Goal: Information Seeking & Learning: Learn about a topic

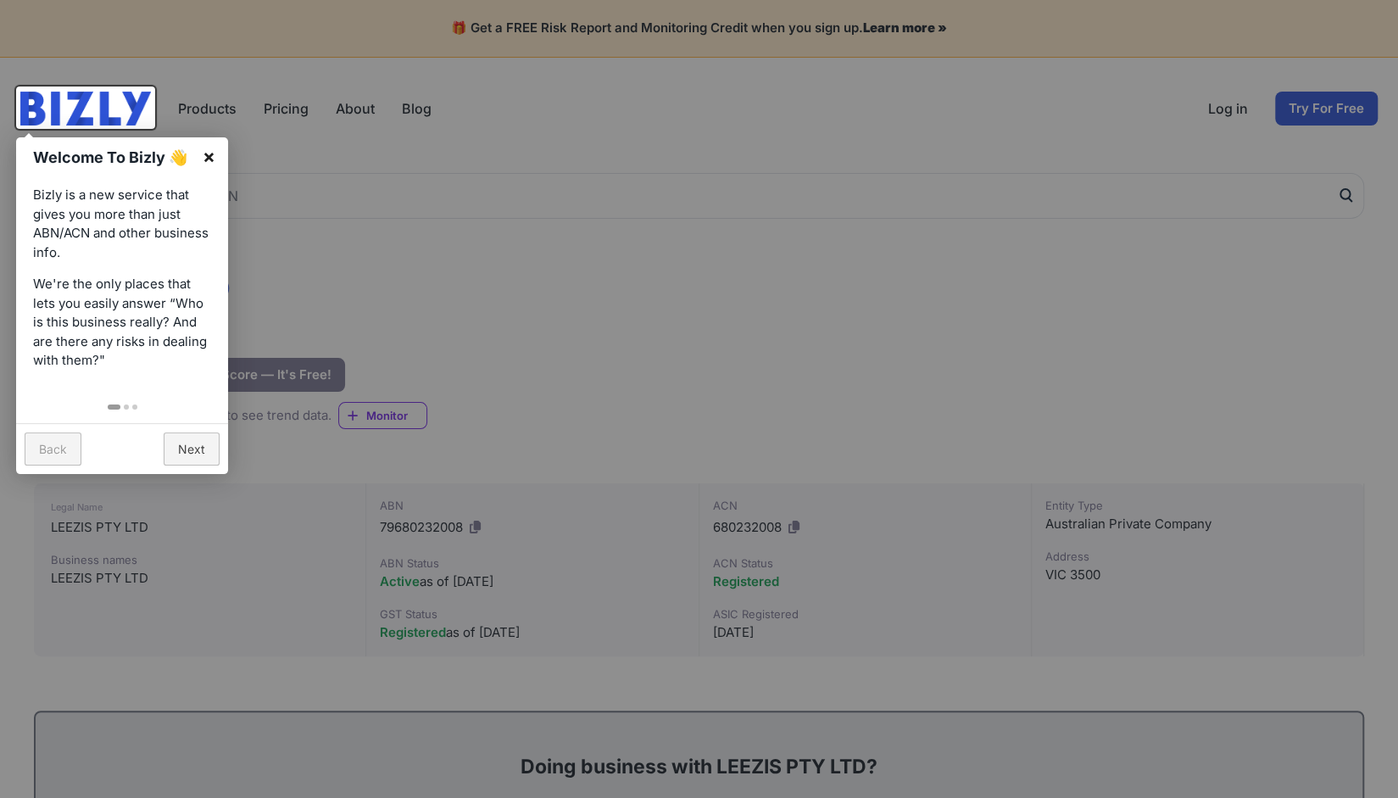
click at [212, 162] on link "×" at bounding box center [209, 156] width 38 height 38
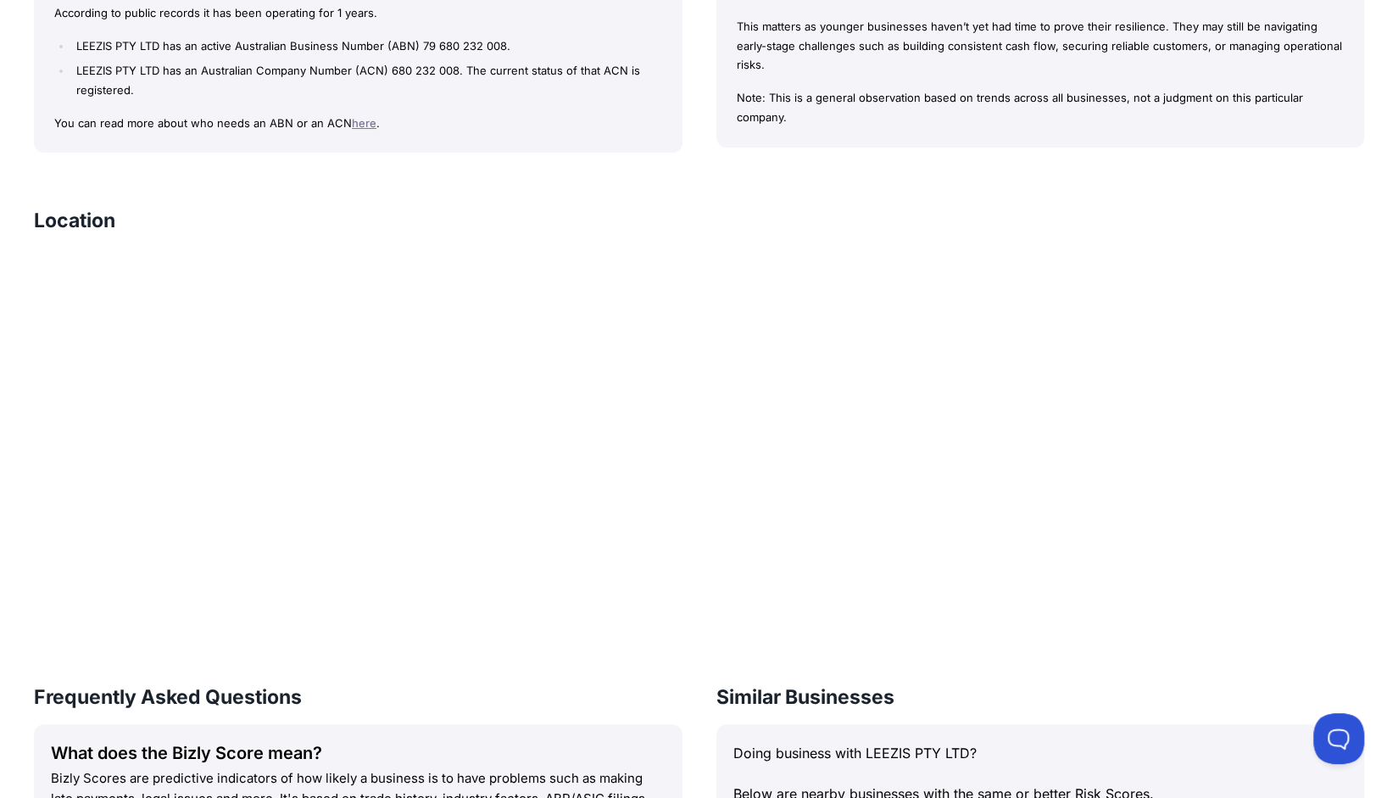
scroll to position [1611, 0]
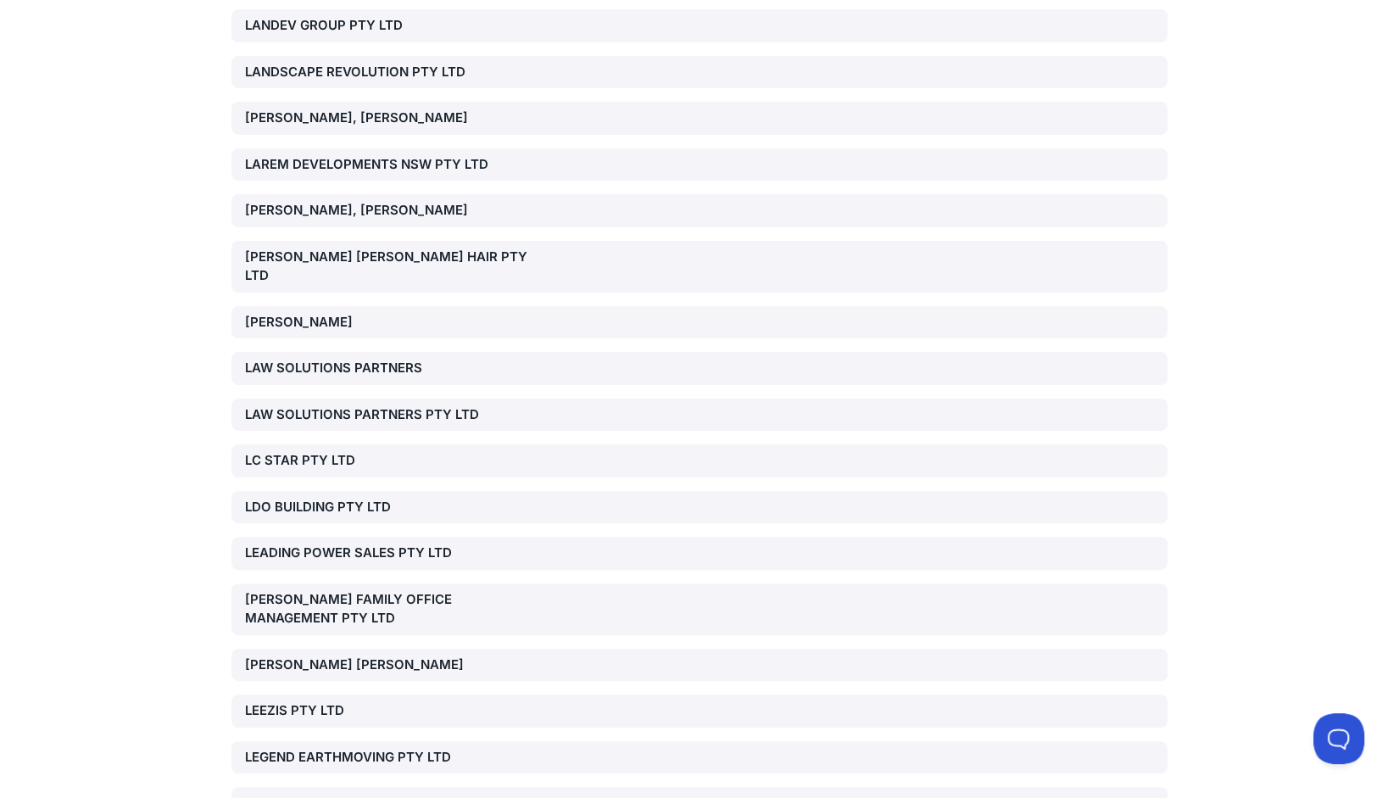
scroll to position [25665, 0]
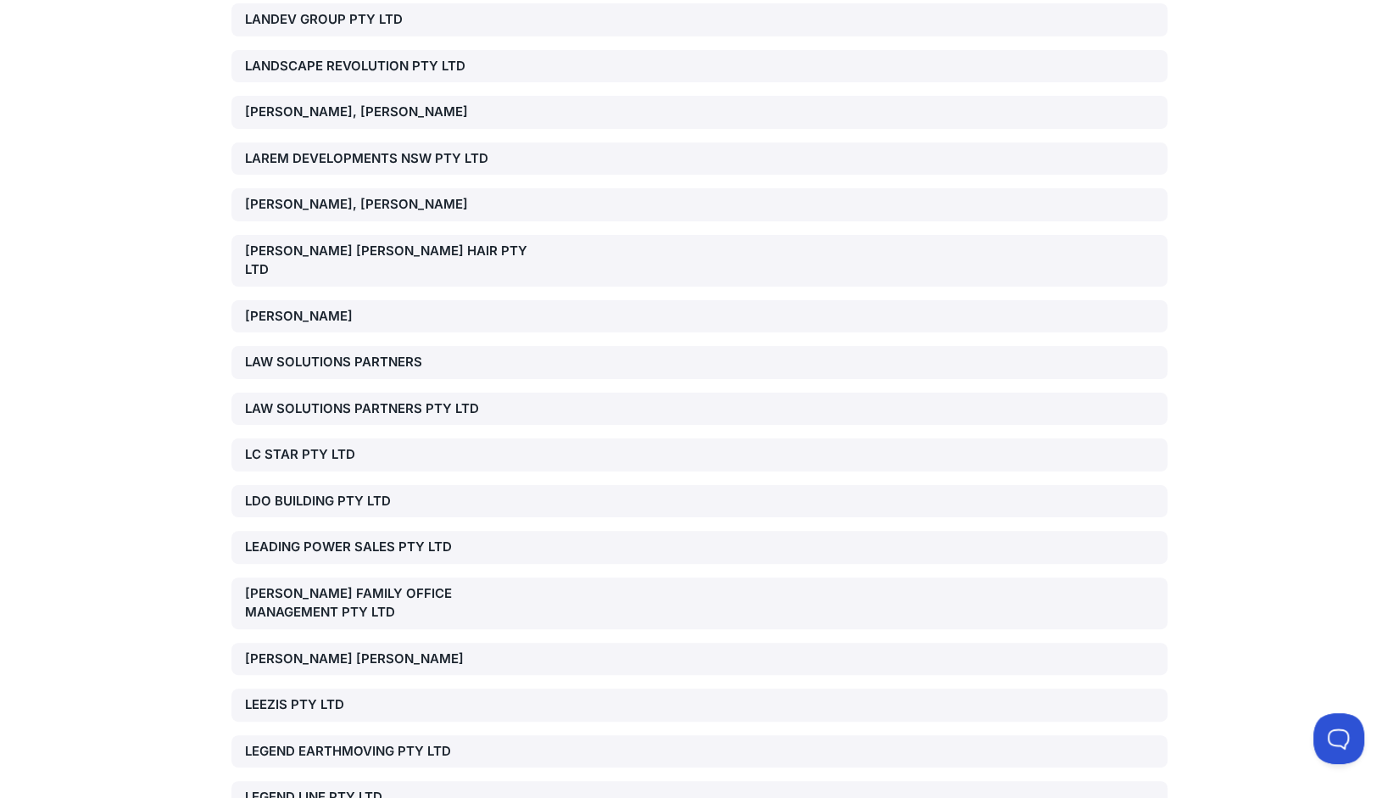
click at [309, 695] on div "LEEZIS PTY LTD" at bounding box center [394, 705] width 298 height 20
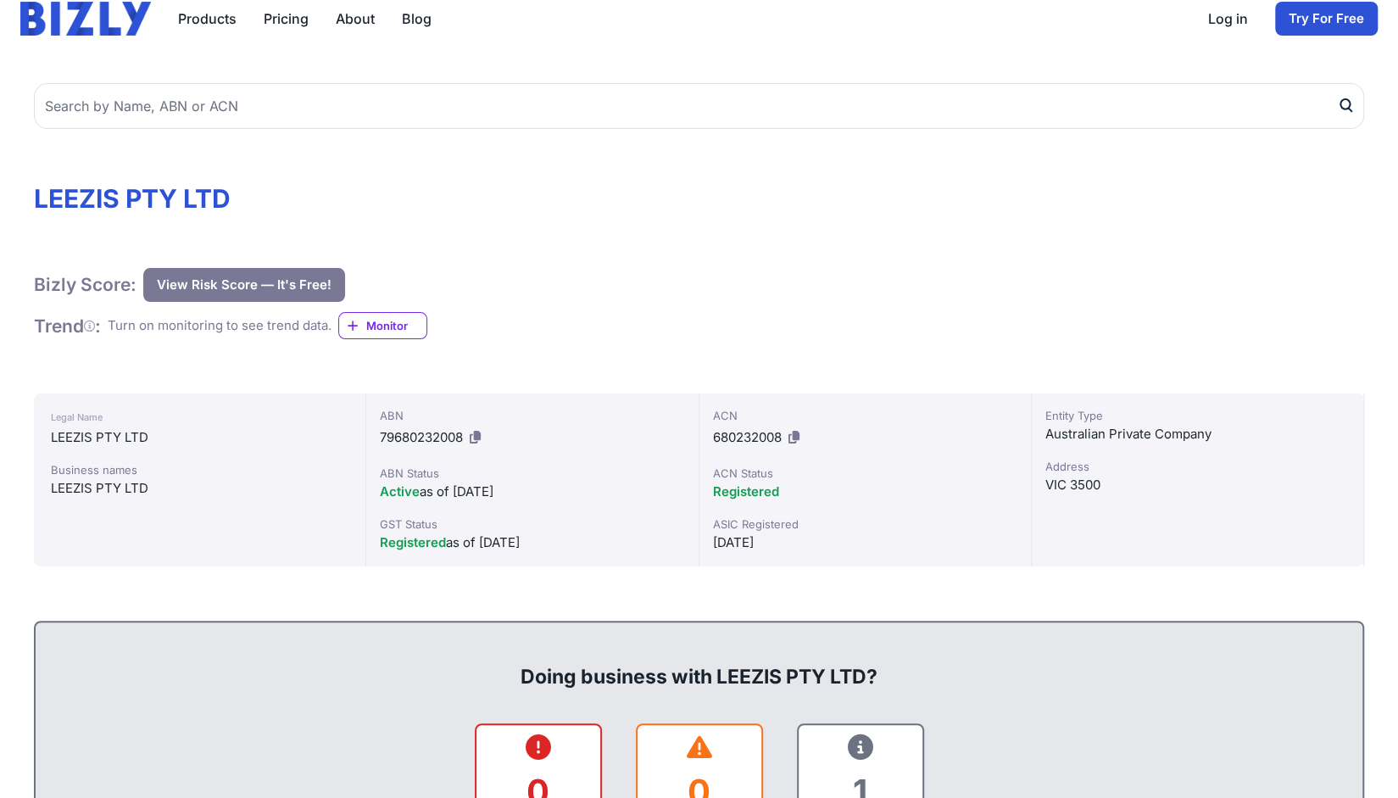
scroll to position [254, 0]
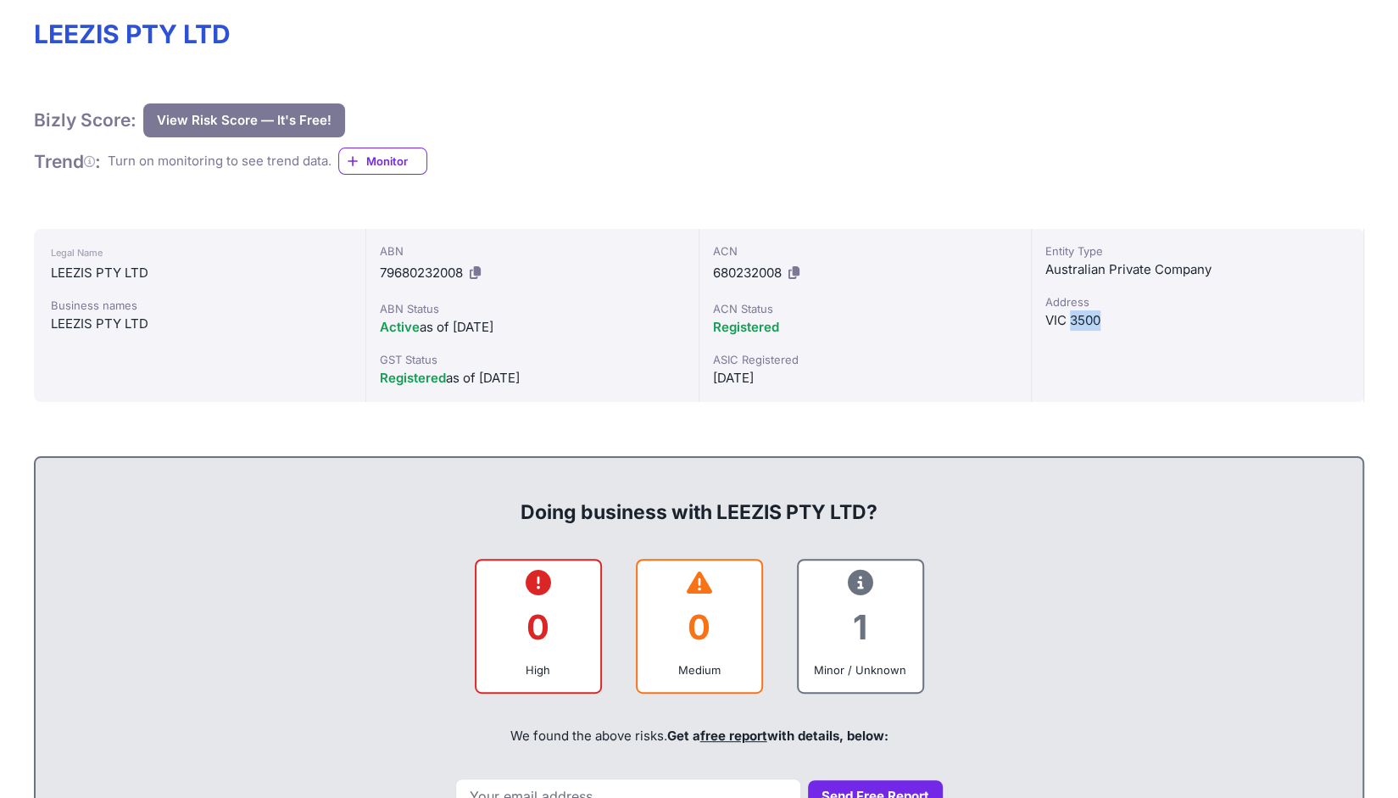
click at [1068, 320] on div "Entity Type Australian Private Company Address VIC 3500" at bounding box center [1198, 315] width 332 height 173
